Goal: Navigation & Orientation: Find specific page/section

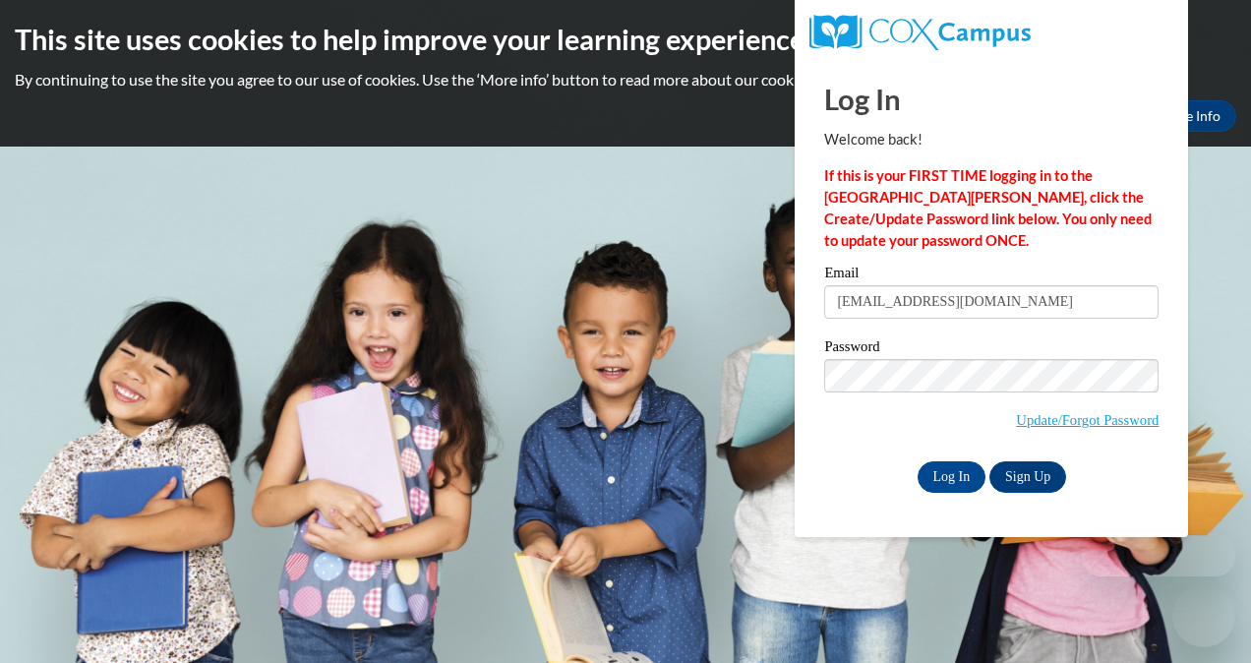
click at [956, 474] on input "Log In" at bounding box center [952, 476] width 69 height 31
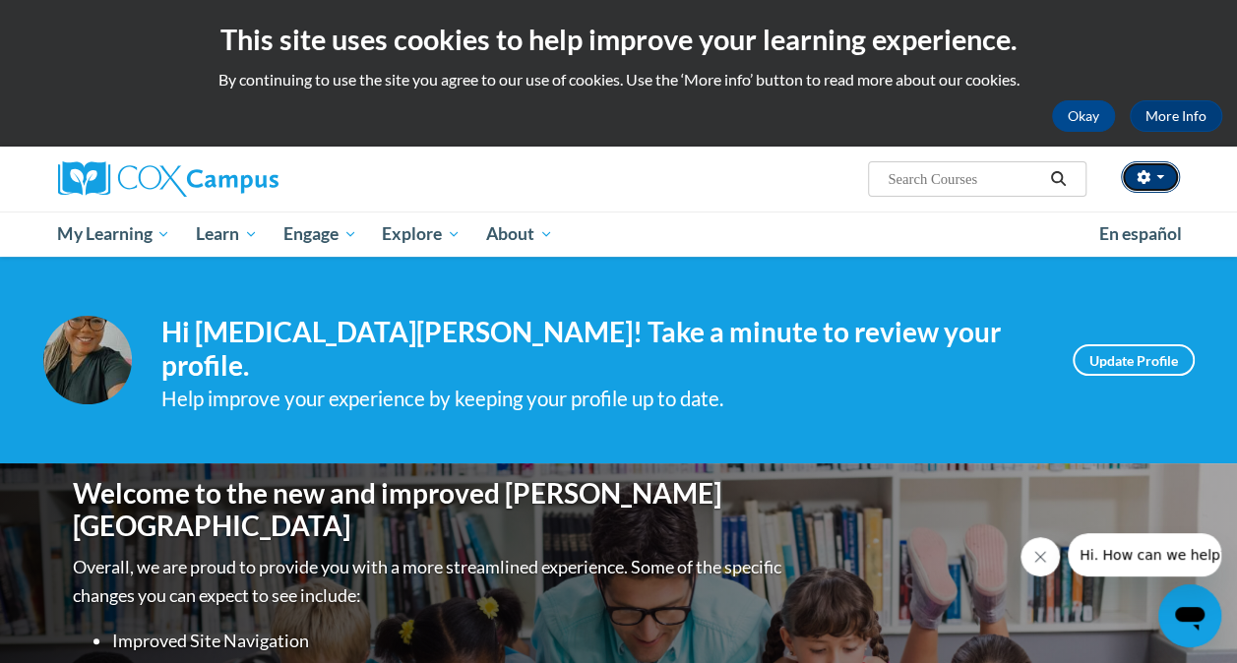
click at [1173, 170] on button "button" at bounding box center [1150, 176] width 59 height 31
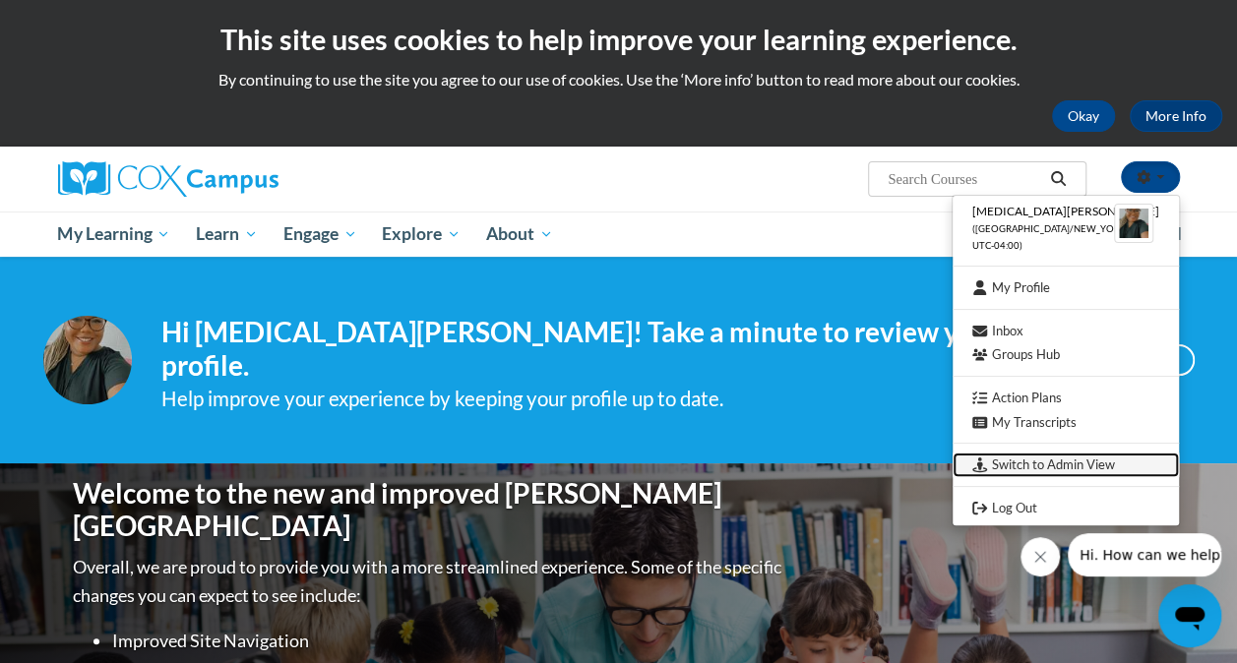
click at [1106, 457] on link "Switch to Admin View" at bounding box center [1065, 465] width 226 height 25
